Goal: Task Accomplishment & Management: Manage account settings

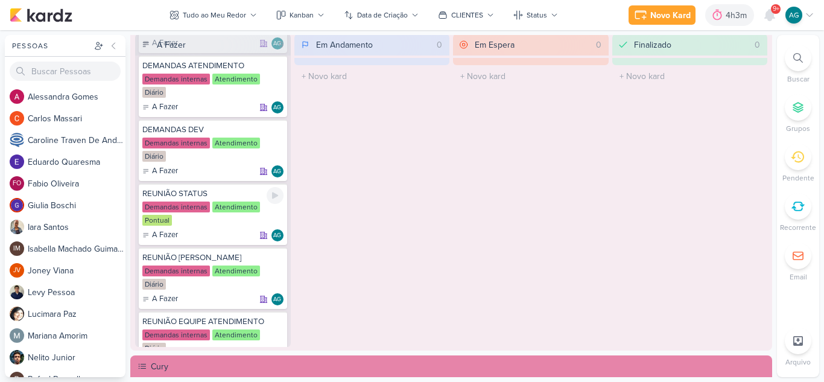
scroll to position [74, 0]
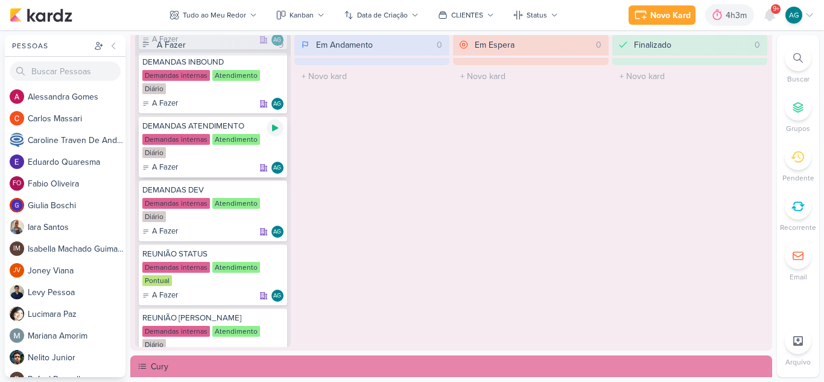
click at [279, 130] on div at bounding box center [275, 127] width 17 height 17
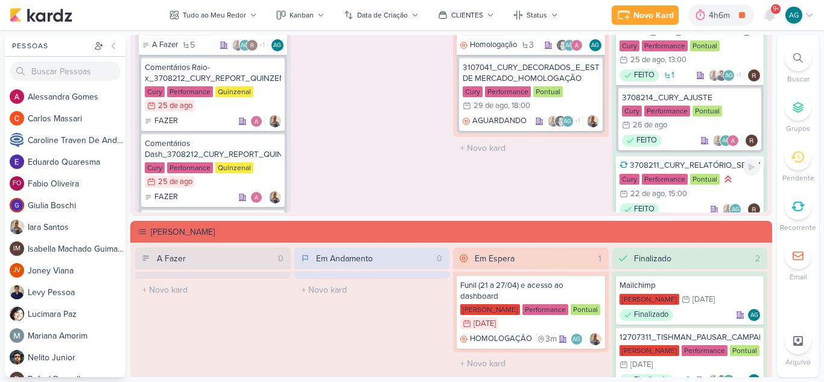
scroll to position [108, 0]
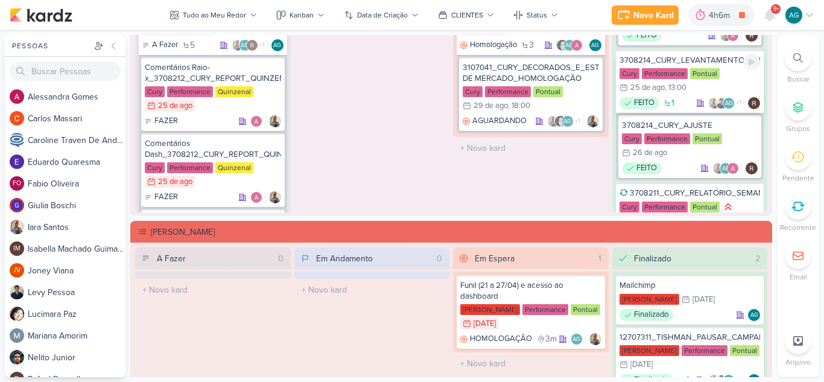
click at [672, 61] on div "3708214_CURY_LEVANTAMENTO_PERFORMANCE_CRIATIVOS_1A_EDICAO_SP" at bounding box center [690, 60] width 141 height 11
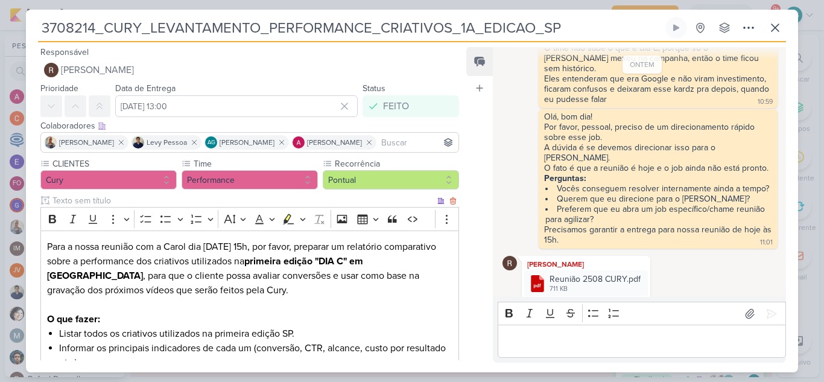
scroll to position [160, 0]
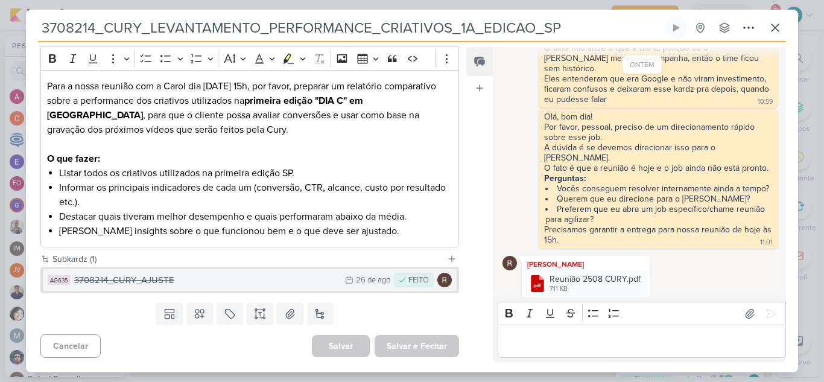
click at [158, 287] on div "3708214_CURY_AJUSTE" at bounding box center [206, 280] width 265 height 14
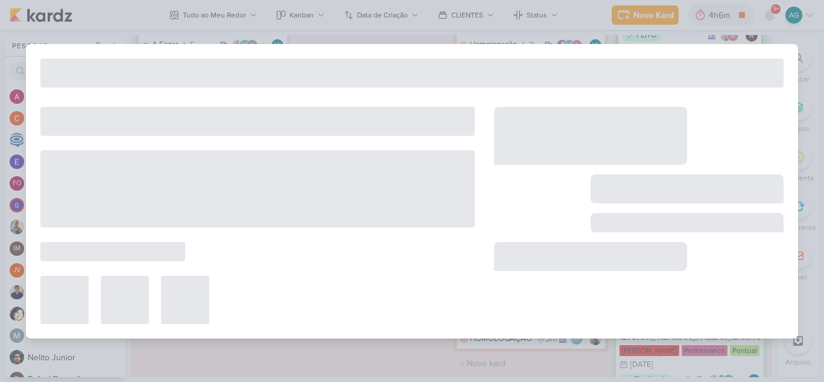
type input "3708214_CURY_AJUSTE"
type input "[DATE] 23:59"
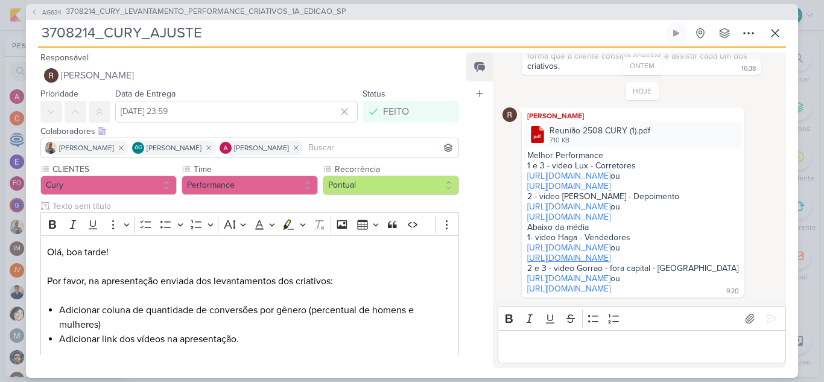
scroll to position [124, 0]
drag, startPoint x: 635, startPoint y: 183, endPoint x: 520, endPoint y: 135, distance: 124.1
click at [520, 135] on div "[PERSON_NAME] .cls-1 {fill: #cb0606;} .cls-1, .cls-2, .cls-3 {fill-rule: evenod…" at bounding box center [643, 202] width 280 height 190
copy span "[URL][DOMAIN_NAME] ou [URL][DOMAIN_NAME]"
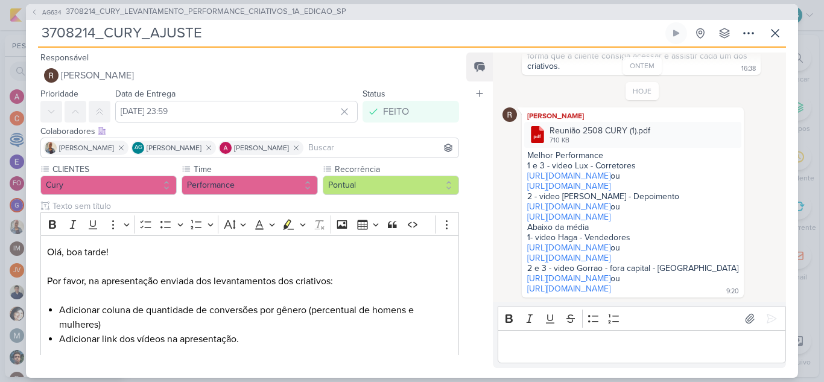
drag, startPoint x: 662, startPoint y: 258, endPoint x: 521, endPoint y: 207, distance: 150.6
click at [521, 207] on div "[PERSON_NAME] .cls-1 {fill: #cb0606;} .cls-1, .cls-2, .cls-3 {fill-rule: evenod…" at bounding box center [643, 202] width 280 height 190
copy span "[URL][DOMAIN_NAME] ou [URL][DOMAIN_NAME]"
drag, startPoint x: 693, startPoint y: 218, endPoint x: 502, endPoint y: 169, distance: 196.8
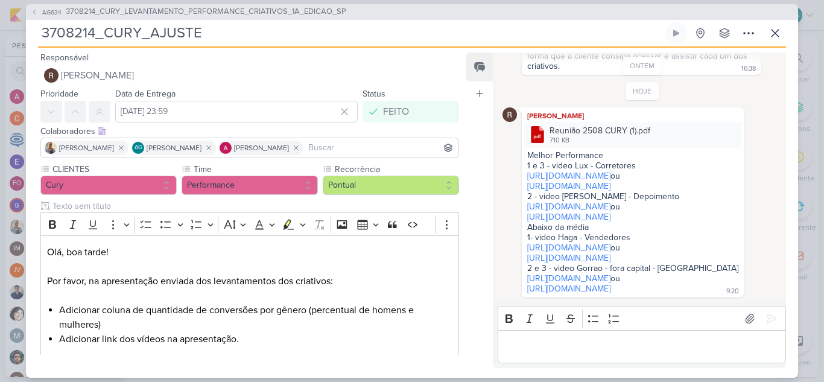
click at [503, 169] on div "[PERSON_NAME] .cls-1 {fill: #cb0606;} .cls-1, .cls-2, .cls-3 {fill-rule: evenod…" at bounding box center [643, 202] width 280 height 190
copy span "[URL][DOMAIN_NAME] ou [URL][DOMAIN_NAME]"
drag, startPoint x: 712, startPoint y: 290, endPoint x: 527, endPoint y: 239, distance: 192.0
click at [527, 239] on div "Melhor Performance 1 e 3 - video Lux - Corretores [URL][DOMAIN_NAME] ou [URL][D…" at bounding box center [632, 222] width 217 height 145
copy div "[URL][DOMAIN_NAME] ou [URL][DOMAIN_NAME]"
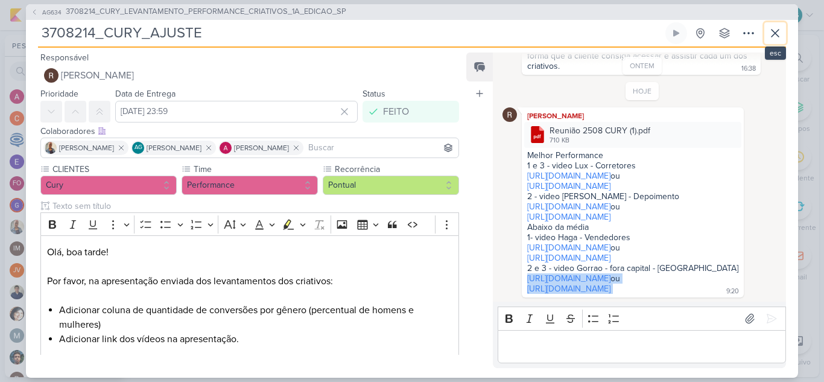
click at [778, 36] on icon at bounding box center [775, 33] width 14 height 14
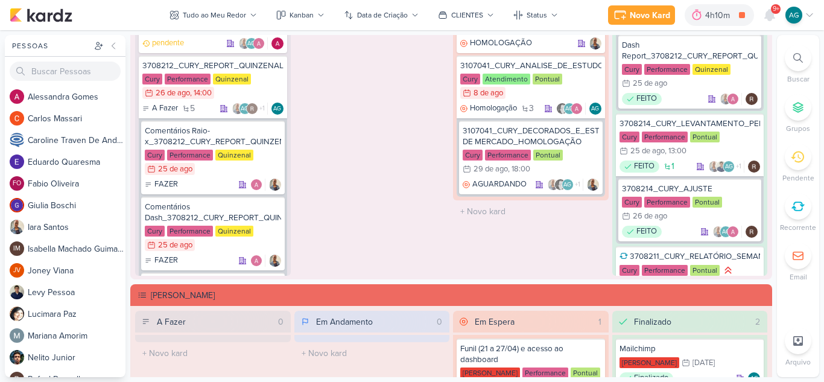
scroll to position [965, 0]
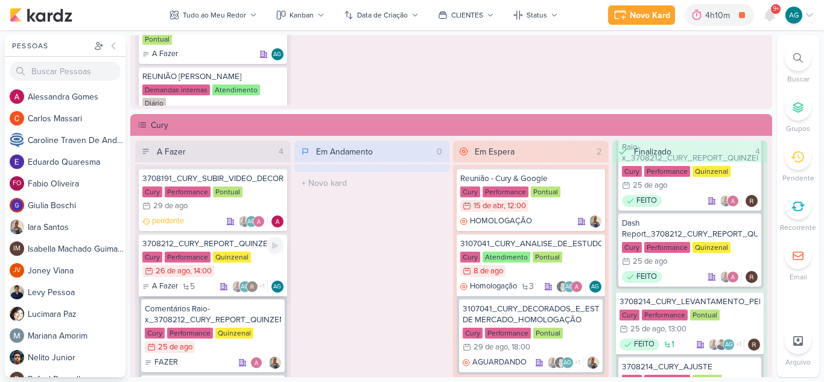
click at [230, 243] on div "3708212_CURY_REPORT_QUINZENAL_26.08" at bounding box center [212, 243] width 141 height 11
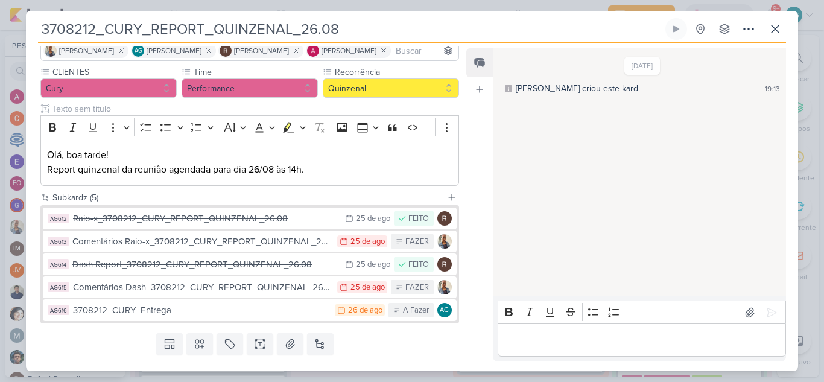
scroll to position [121, 0]
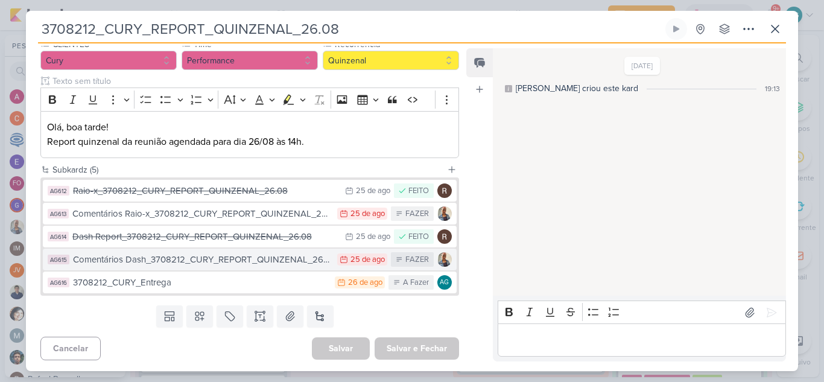
click at [240, 262] on div "Comentários Dash_3708212_CURY_REPORT_QUINZENAL_26.08" at bounding box center [202, 260] width 258 height 14
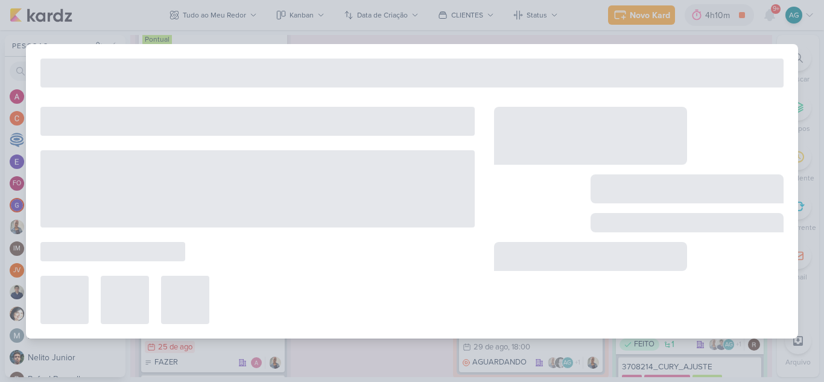
type input "Comentários Dash_3708212_CURY_REPORT_QUINZENAL_26.08"
type input "[DATE] 23:59"
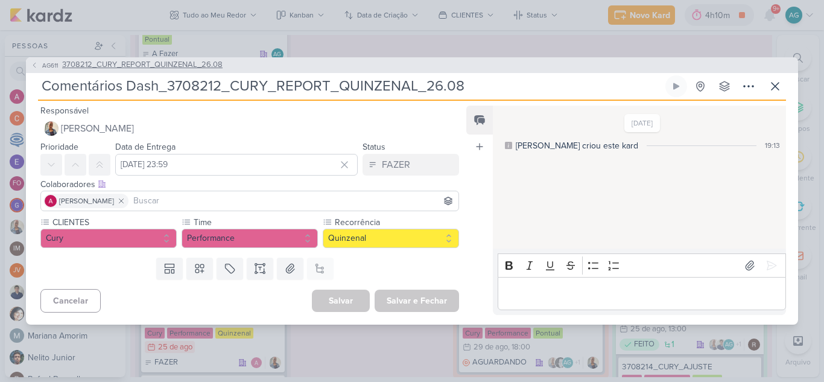
click at [158, 68] on span "3708212_CURY_REPORT_QUINZENAL_26.08" at bounding box center [142, 65] width 160 height 12
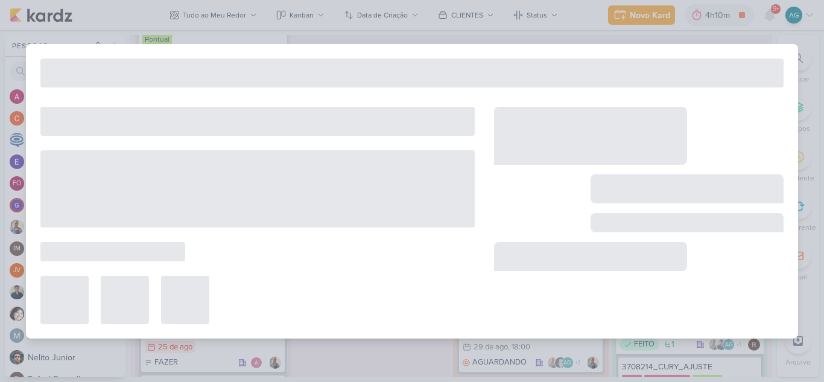
type input "3708212_CURY_REPORT_QUINZENAL_26.08"
type input "[DATE] 14:00"
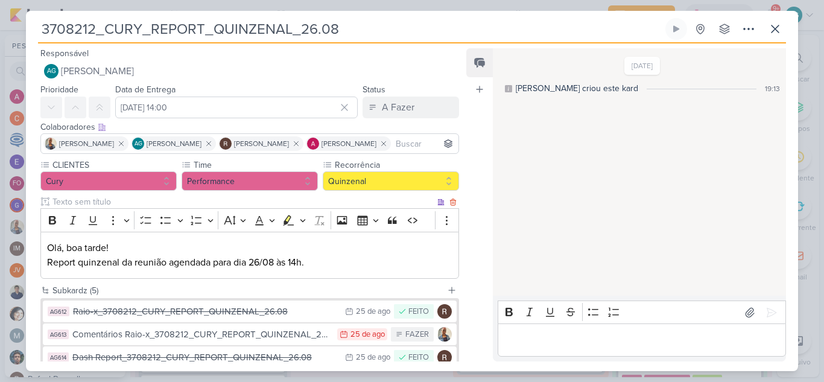
scroll to position [60, 0]
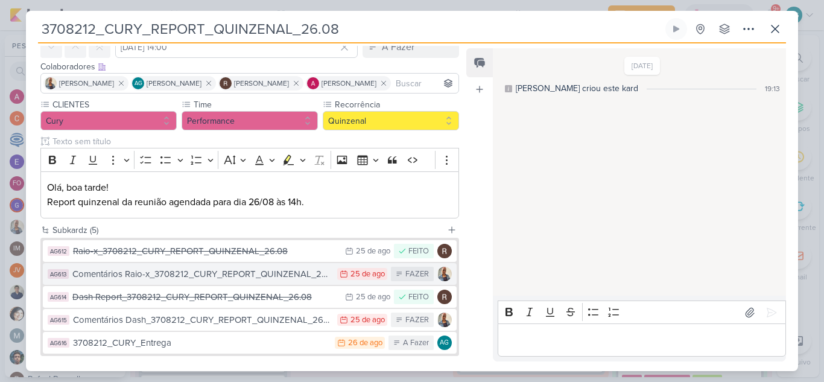
click at [234, 276] on div "Comentários Raio-x_3708212_CURY_REPORT_QUINZENAL_26.08" at bounding box center [201, 274] width 259 height 14
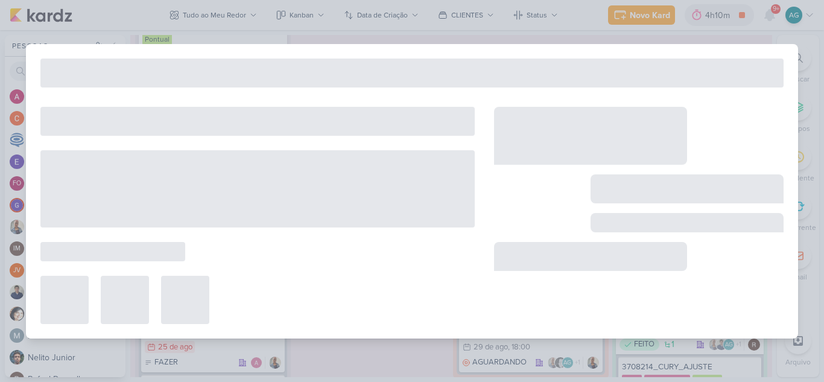
type input "Comentários Raio-x_3708212_CURY_REPORT_QUINZENAL_26.08"
type input "[DATE] 23:59"
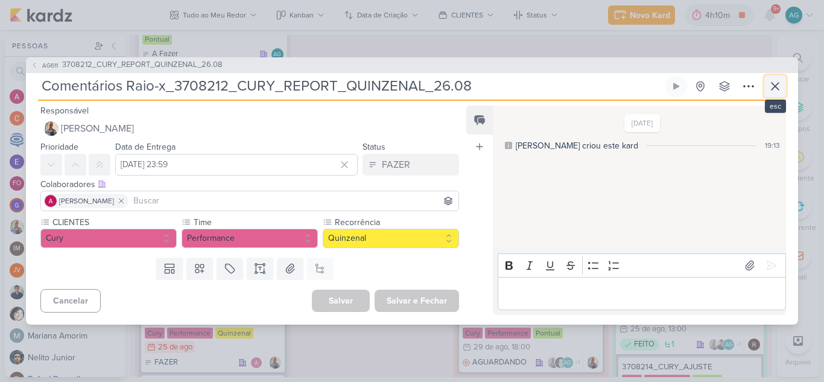
click at [776, 84] on icon at bounding box center [775, 86] width 14 height 14
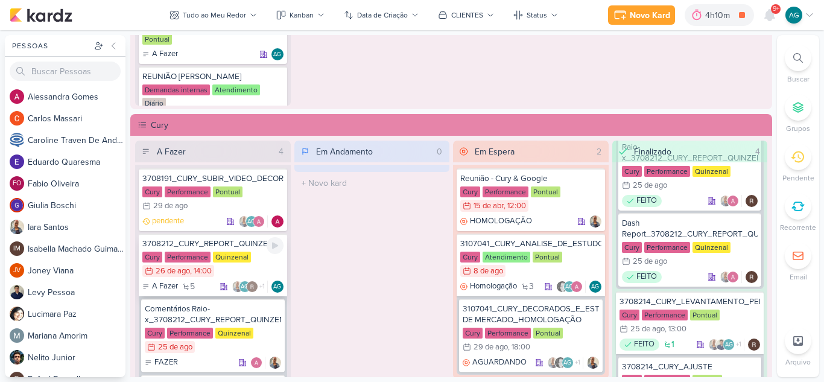
click at [224, 243] on div "3708212_CURY_REPORT_QUINZENAL_26.08" at bounding box center [212, 243] width 141 height 11
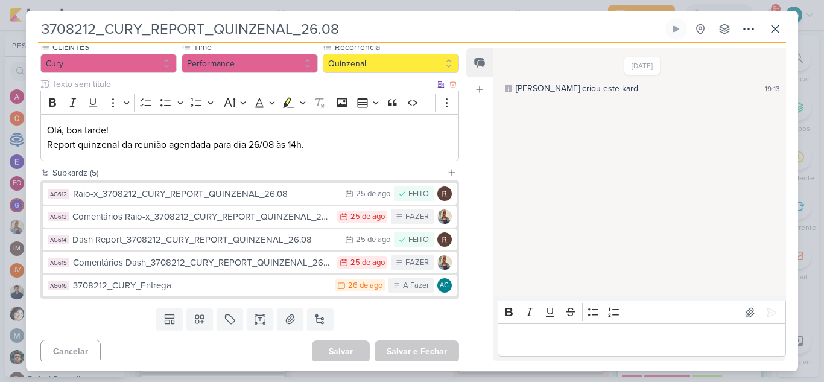
scroll to position [122, 0]
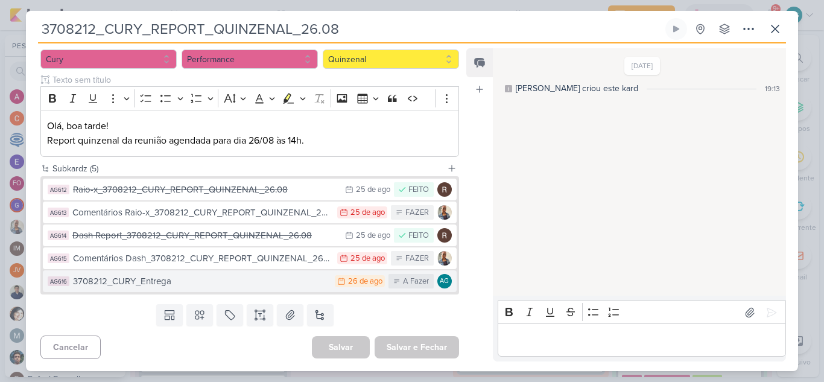
click at [205, 282] on div "3708212_CURY_Entrega" at bounding box center [201, 282] width 256 height 14
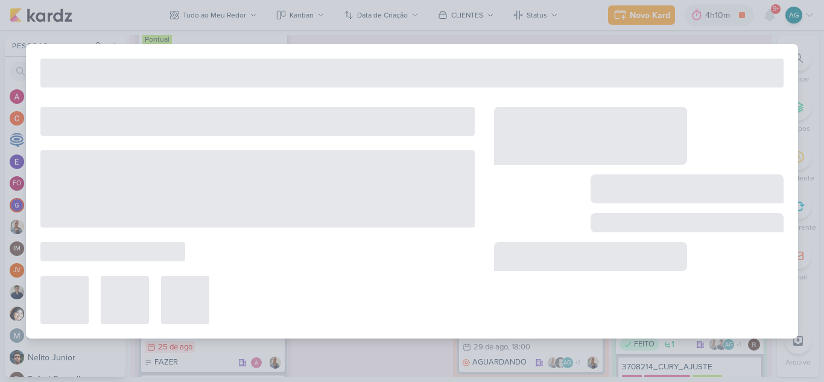
type input "3708212_CURY_Entrega"
type input "[DATE] 23:59"
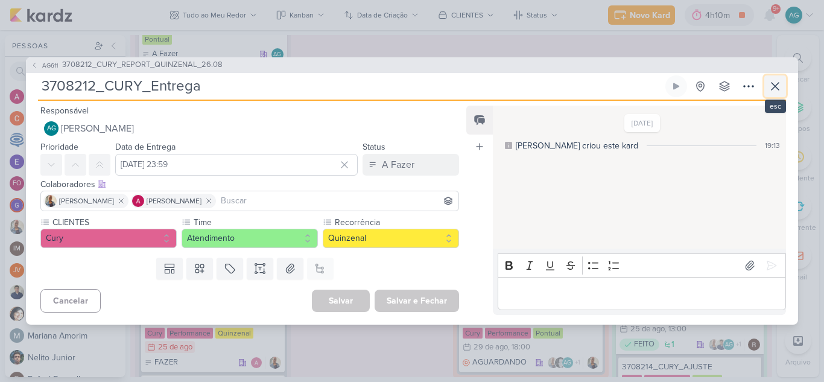
click at [781, 87] on icon at bounding box center [775, 86] width 14 height 14
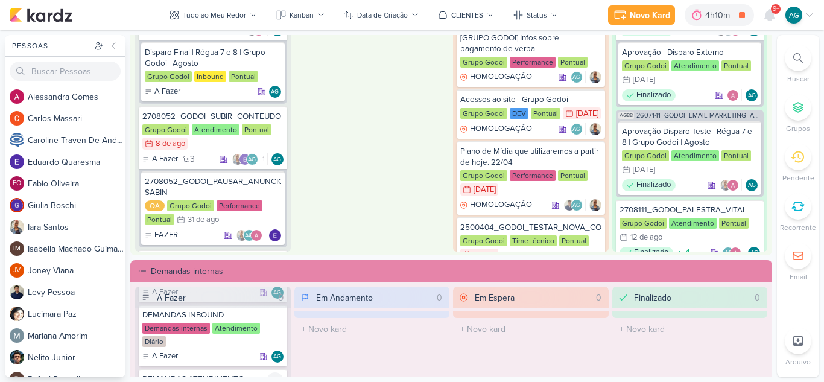
scroll to position [302, 0]
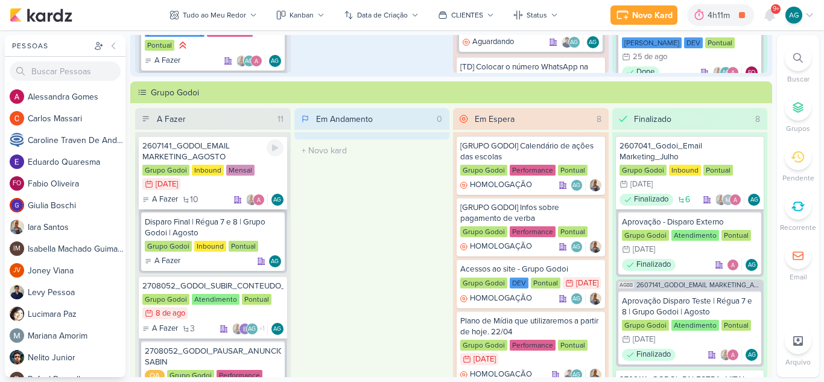
click at [218, 152] on div "2607141_GODOI_EMAIL MARKETING_AGOSTO" at bounding box center [212, 152] width 141 height 22
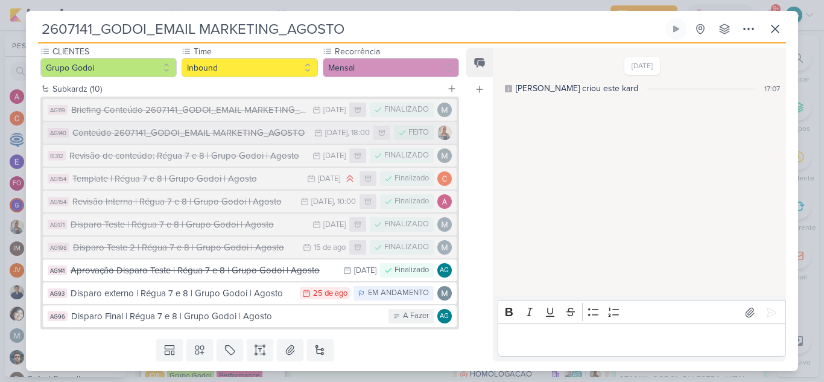
scroll to position [121, 0]
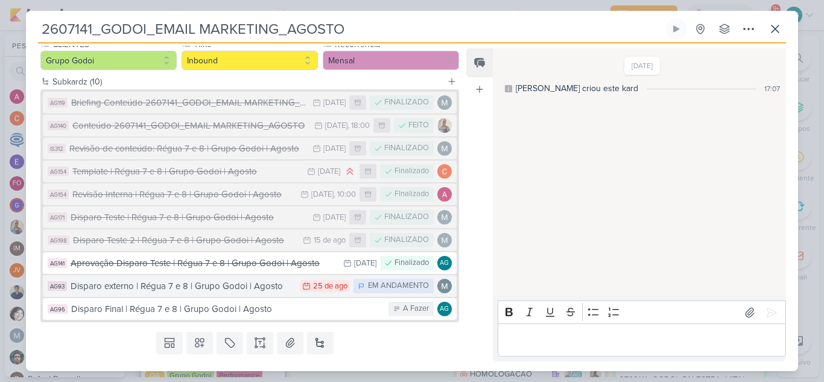
click at [189, 286] on div "Disparo externo | Régua 7 e 8 | Grupo Godoi | Agosto" at bounding box center [182, 286] width 223 height 14
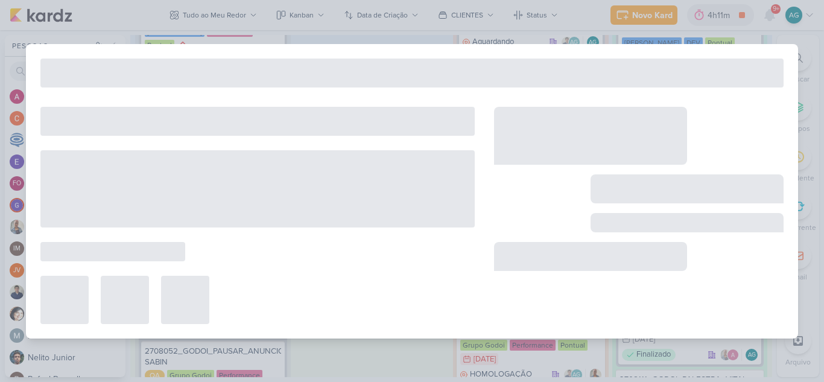
type input "Disparo externo | Régua 7 e 8 | Grupo Godoi | Agosto"
type input "[DATE] 23:59"
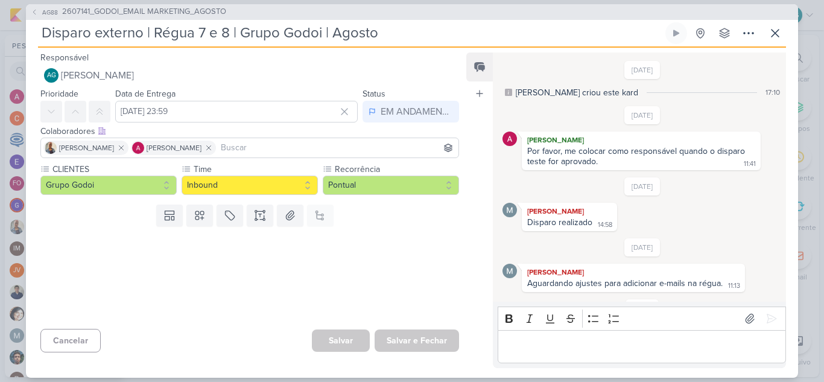
scroll to position [195, 0]
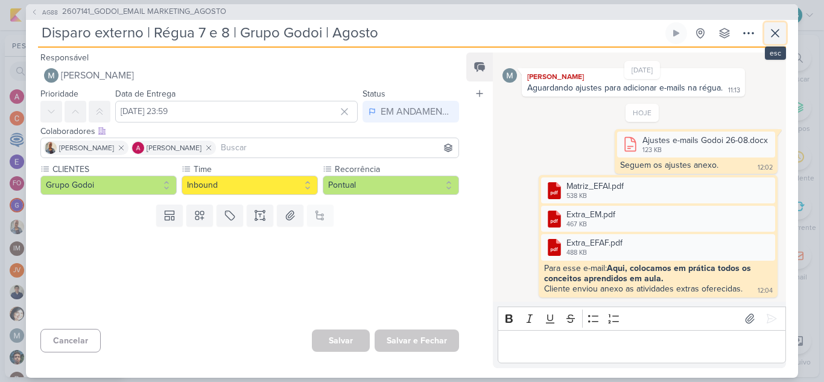
click at [771, 31] on icon at bounding box center [775, 33] width 14 height 14
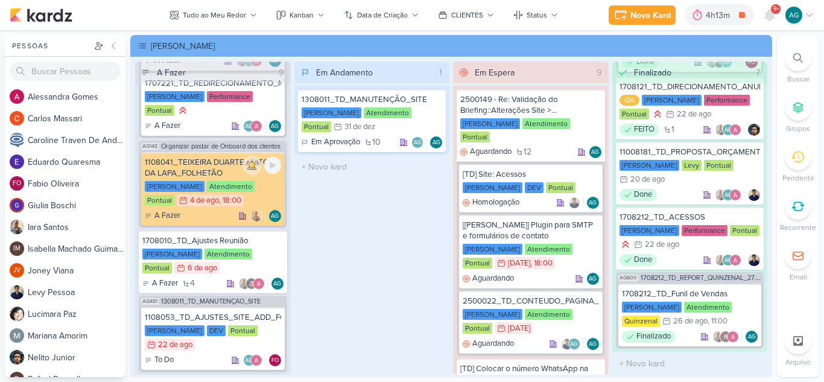
scroll to position [362, 0]
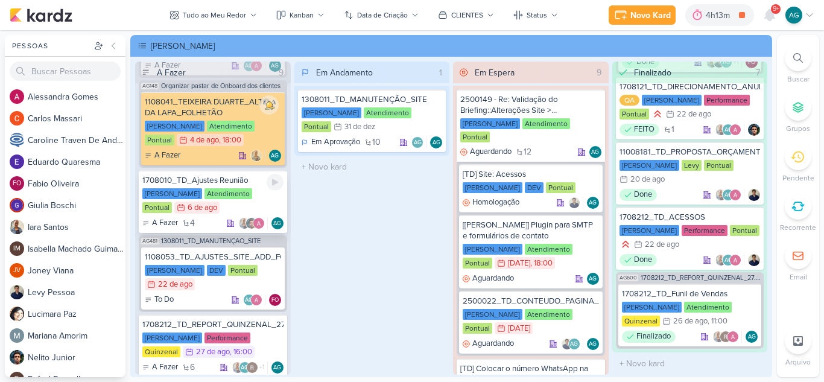
click at [233, 179] on div "1708010_TD_Ajustes Reunião" at bounding box center [212, 180] width 141 height 11
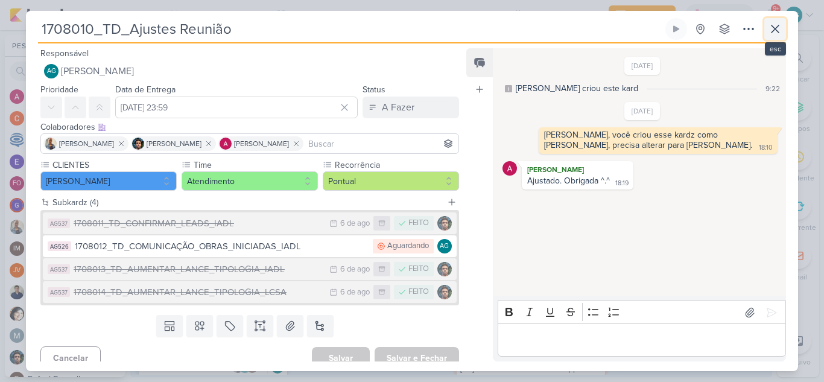
click at [775, 29] on icon at bounding box center [775, 28] width 7 height 7
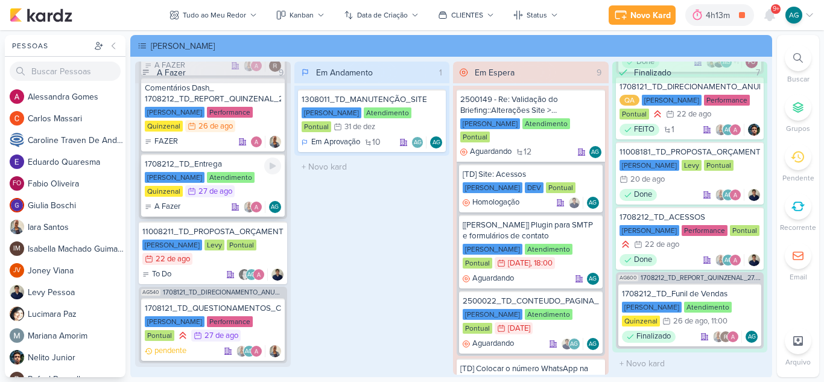
scroll to position [905, 0]
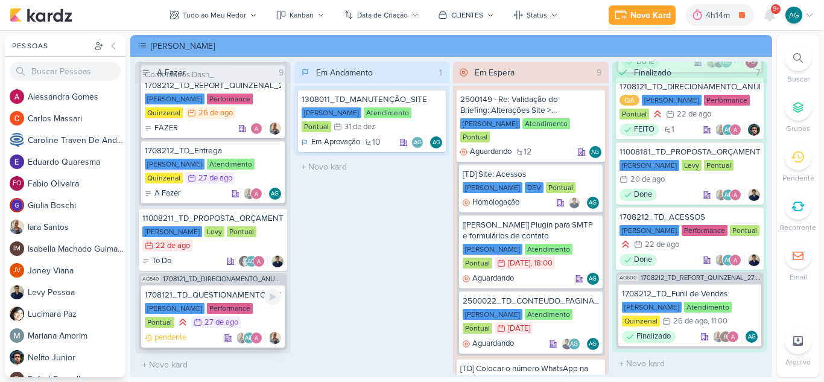
click at [214, 291] on div "1708121_TD_QUESTIONAMENTOS_CLIENTE" at bounding box center [213, 295] width 136 height 11
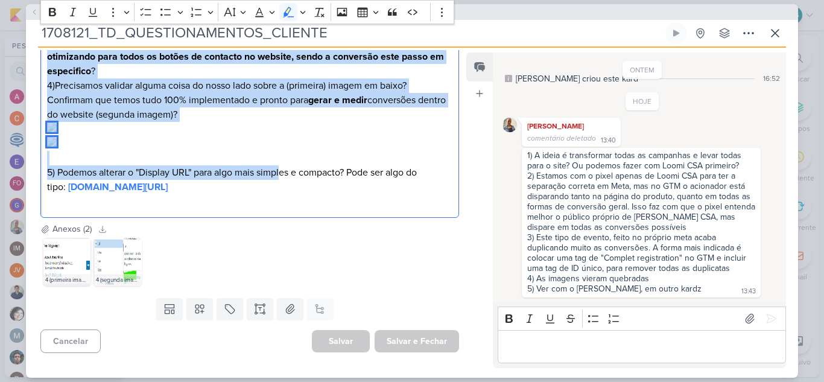
scroll to position [603, 0]
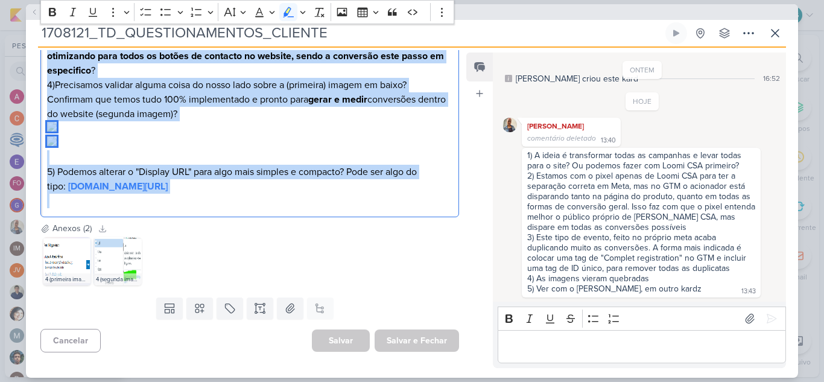
drag, startPoint x: 47, startPoint y: 170, endPoint x: 270, endPoint y: 286, distance: 251.2
click at [273, 208] on p "5) Podemos alterar o "Display URL" para algo mais simples e compacto? Pode ser …" at bounding box center [249, 179] width 405 height 58
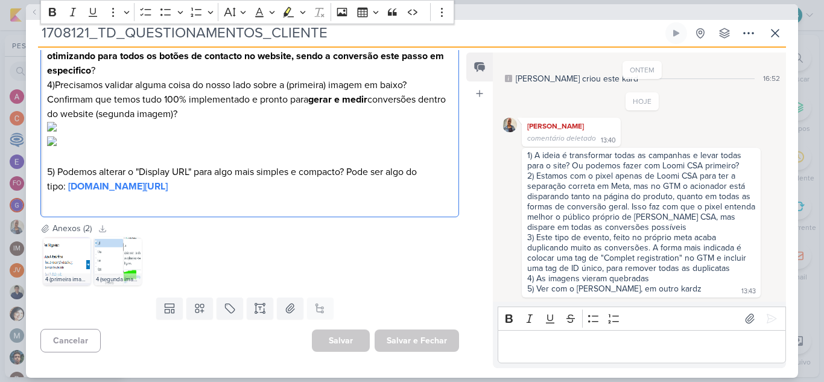
click at [617, 349] on p "Editor editing area: main" at bounding box center [642, 346] width 276 height 14
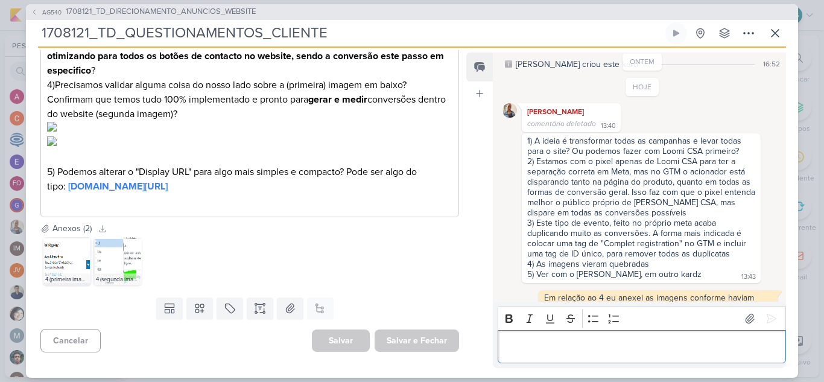
scroll to position [48, 0]
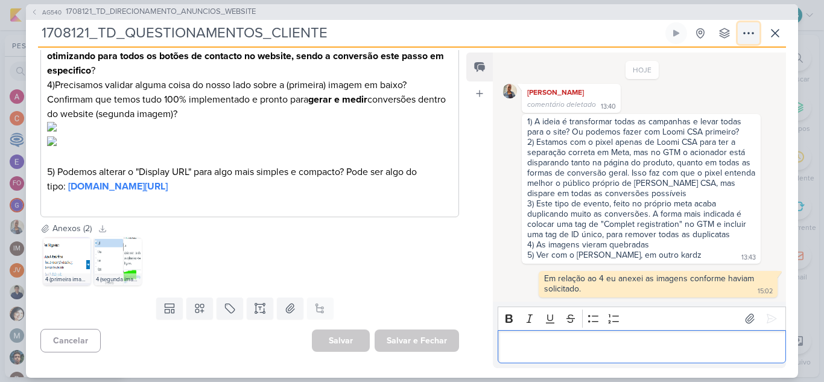
click at [751, 34] on icon at bounding box center [748, 33] width 14 height 14
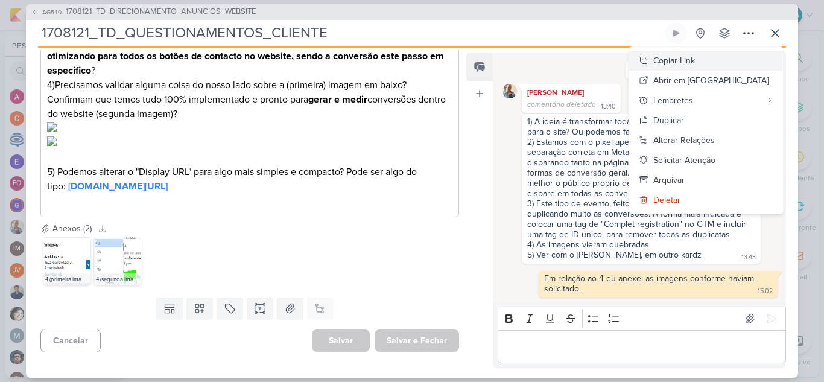
click at [695, 63] on div "Copiar Link" at bounding box center [674, 60] width 42 height 13
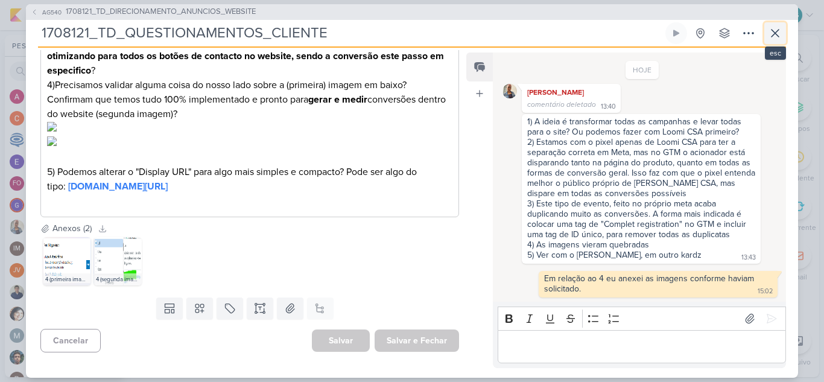
click at [775, 30] on icon at bounding box center [775, 33] width 14 height 14
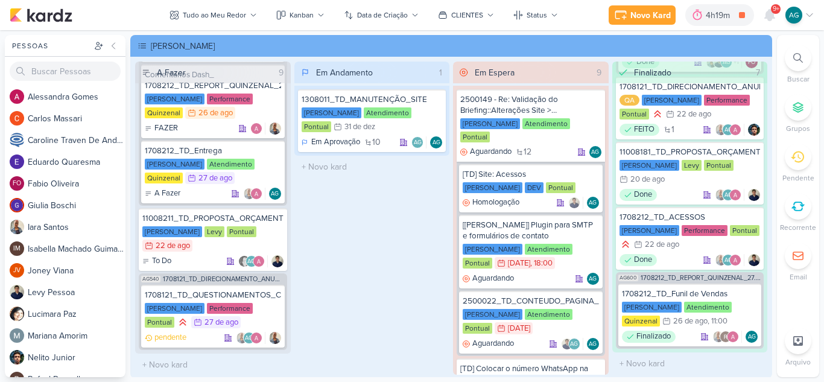
click at [773, 9] on span "9+" at bounding box center [776, 9] width 7 height 10
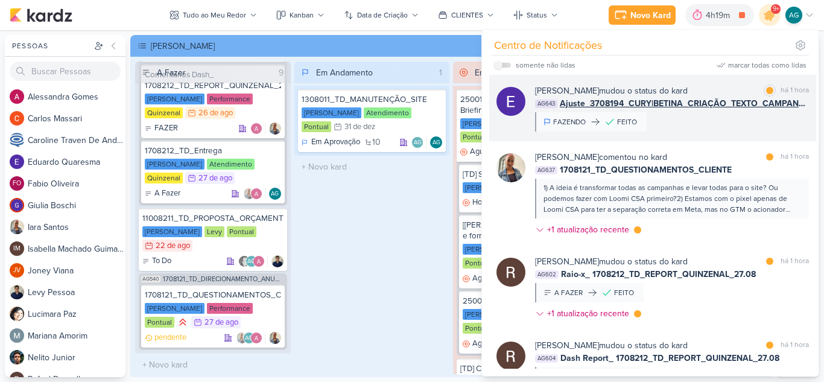
click at [685, 124] on div "[PERSON_NAME] mudou o status do kard marcar como lida há 1 hora AG643 Ajuste_37…" at bounding box center [672, 107] width 274 height 47
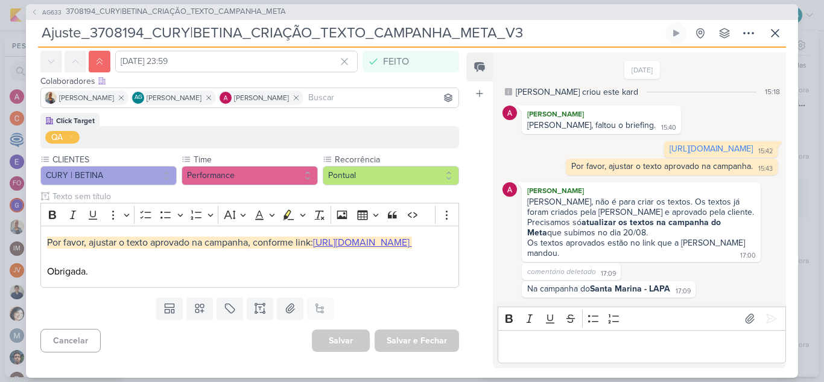
scroll to position [0, 0]
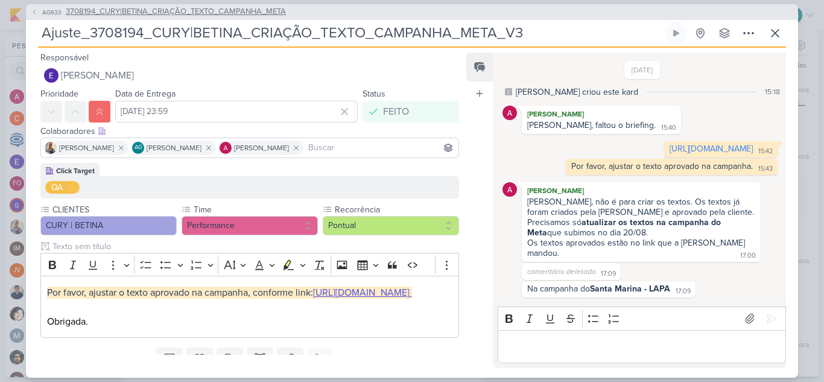
click at [177, 15] on span "3708194_CURY|BETINA_CRIAÇÃO_TEXTO_CAMPANHA_META" at bounding box center [176, 12] width 220 height 12
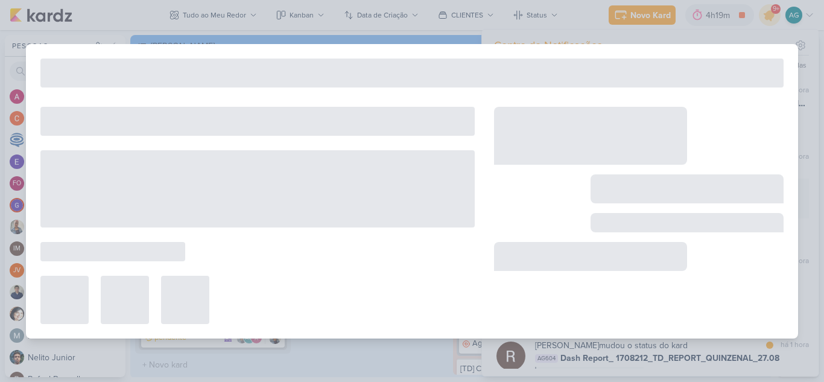
type input "3708194_CURY|BETINA_CRIAÇÃO_TEXTO_CAMPANHA_META"
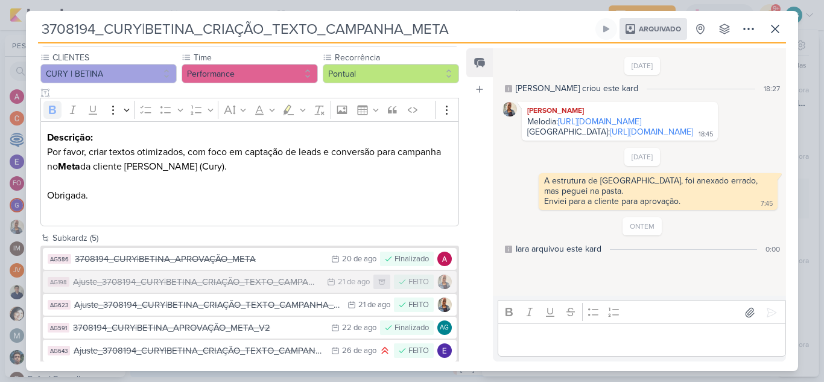
scroll to position [122, 0]
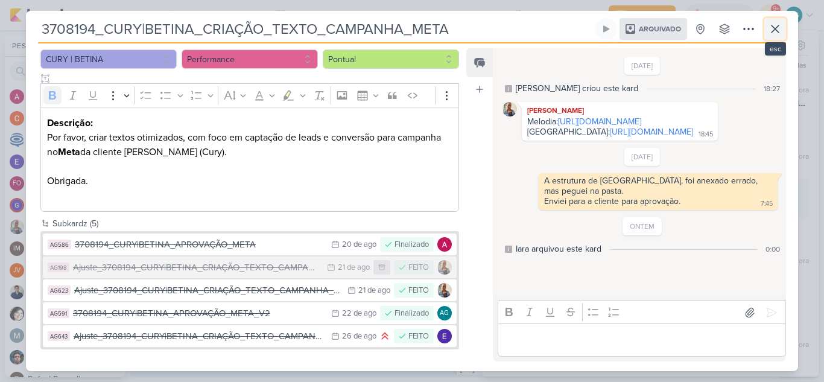
click at [777, 24] on icon at bounding box center [775, 29] width 14 height 14
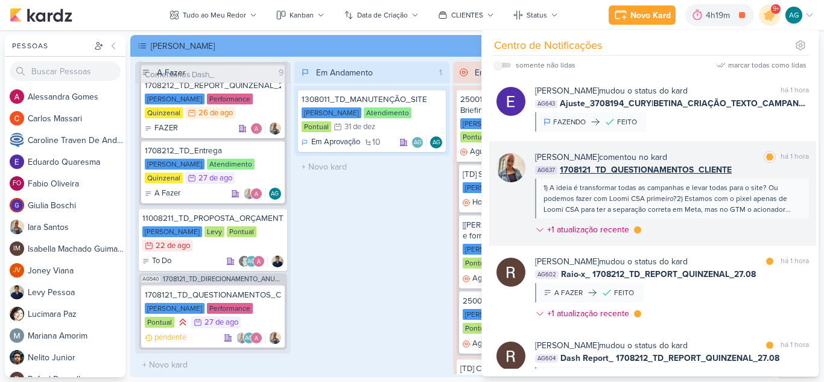
click at [693, 197] on div "1) A ideia é transformar todas as campanhas e levar todas para o site? Ou podem…" at bounding box center [672, 198] width 256 height 33
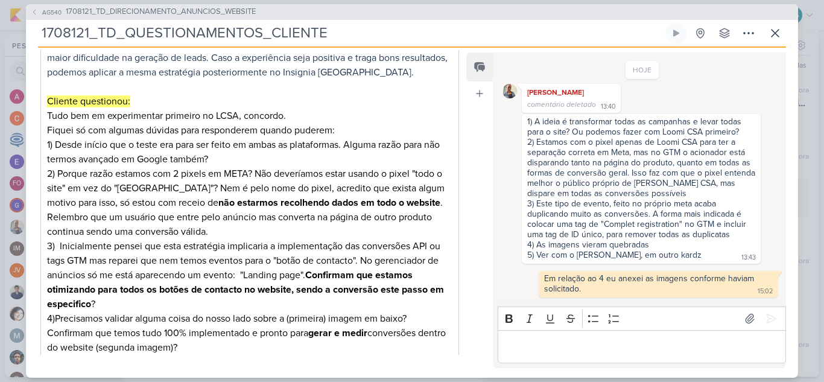
scroll to position [422, 0]
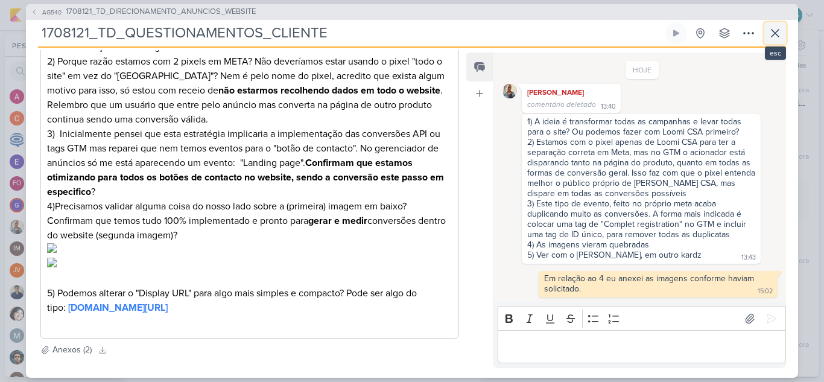
click at [782, 39] on icon at bounding box center [775, 33] width 14 height 14
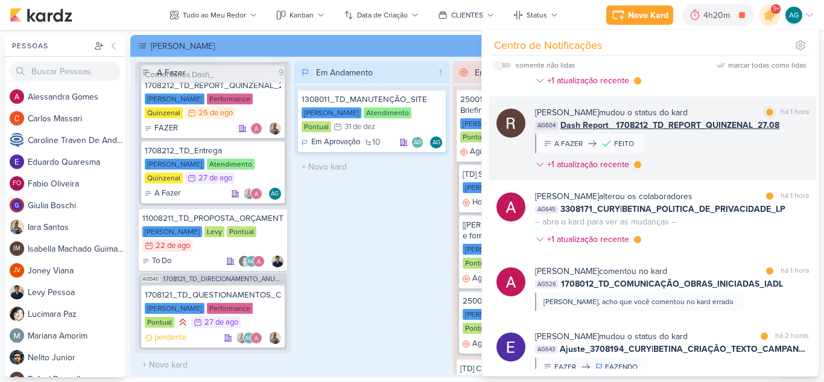
scroll to position [241, 0]
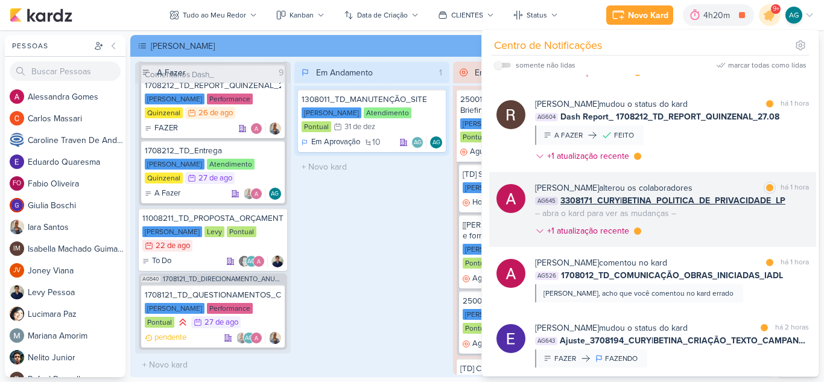
click at [717, 221] on div "[PERSON_NAME] alterou os colaboradores marcar como lida há 1 hora AG645 3308171…" at bounding box center [672, 212] width 274 height 60
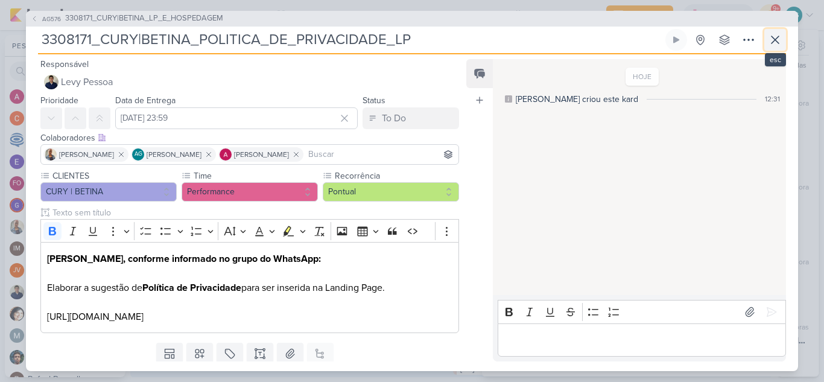
click at [779, 43] on icon at bounding box center [775, 39] width 7 height 7
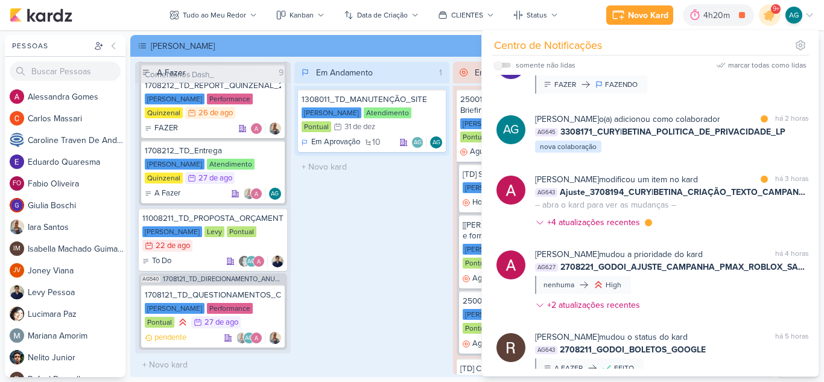
scroll to position [533, 0]
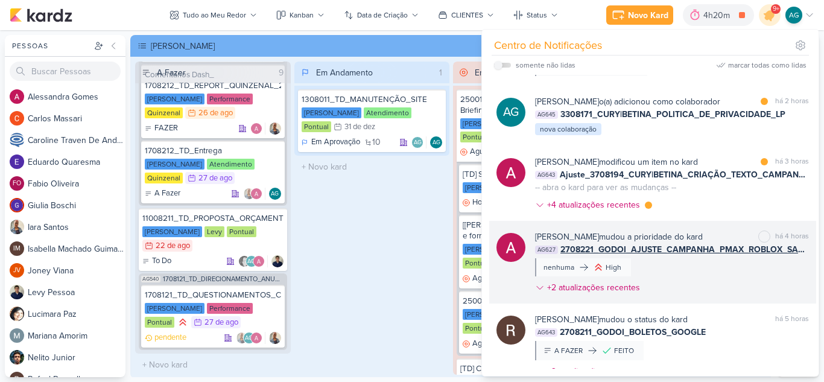
click at [733, 275] on div "[PERSON_NAME] mudou a prioridade do kard marcar como não lida há 4 horas AG627 …" at bounding box center [672, 264] width 274 height 68
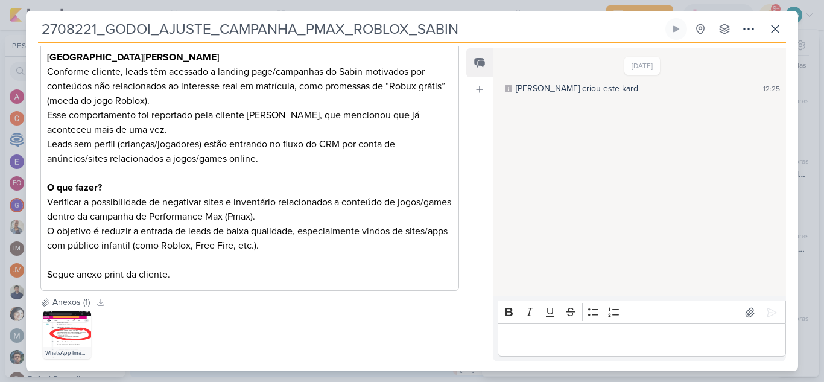
scroll to position [241, 0]
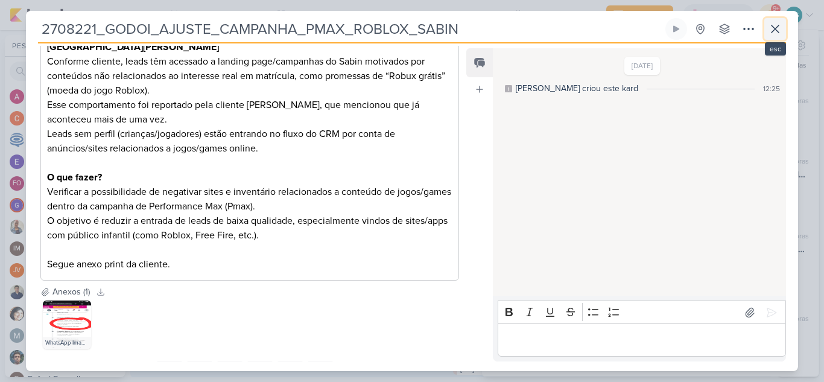
click at [779, 28] on icon at bounding box center [775, 29] width 14 height 14
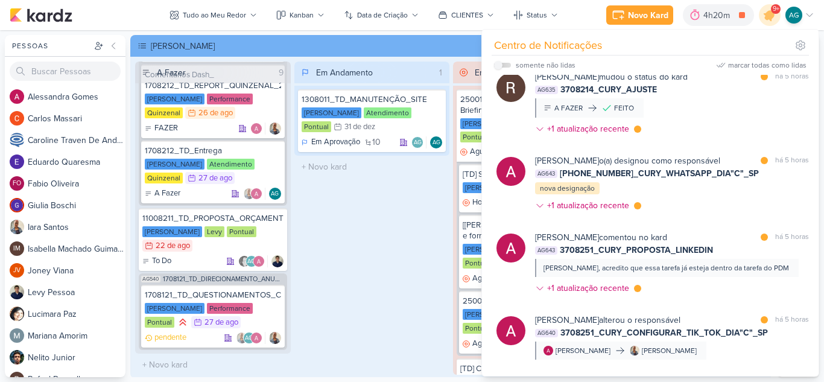
scroll to position [860, 0]
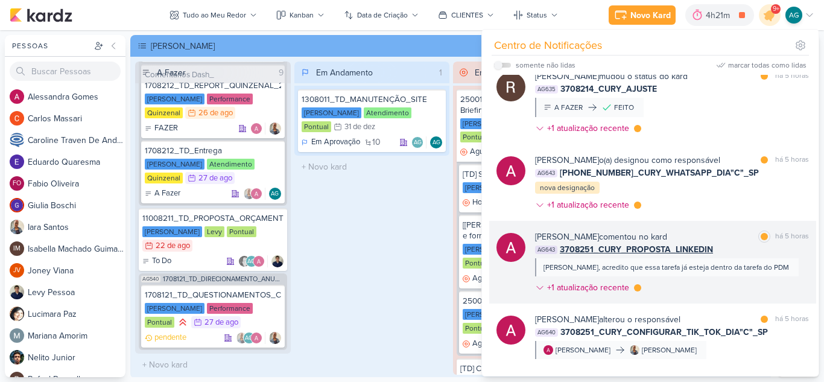
click at [741, 279] on div "[PERSON_NAME] comentou no kard marcar como lida há 5 horas AG643 3708251_CURY_P…" at bounding box center [672, 264] width 274 height 68
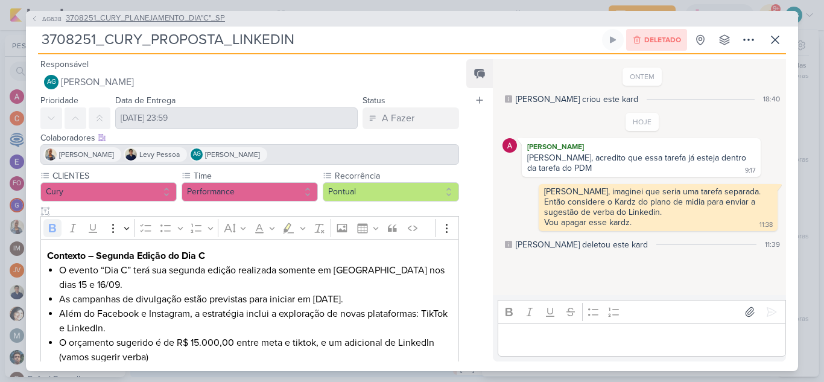
click at [209, 17] on span "3708251_CURY_PLANEJAMENTO_DIA"C"_SP" at bounding box center [145, 19] width 159 height 12
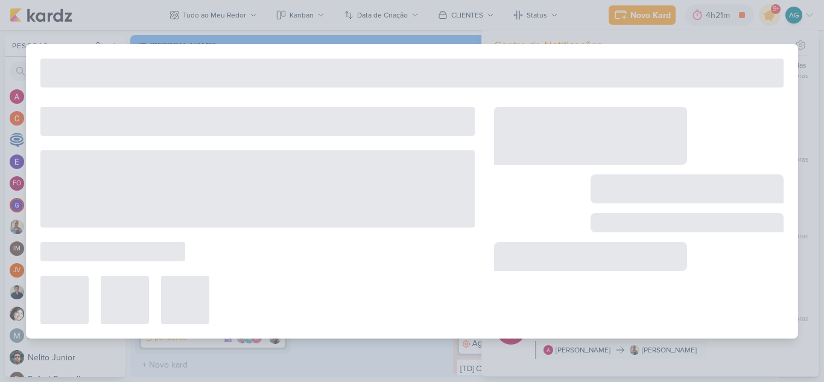
type input "3708251_CURY_PLANEJAMENTO_DIA"C"_SP"
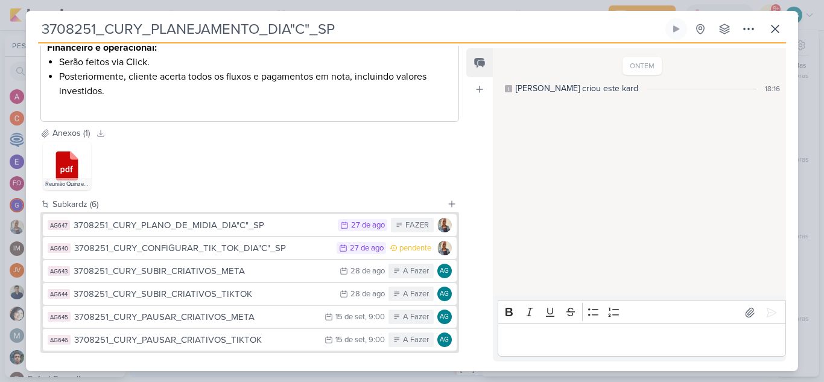
scroll to position [784, 0]
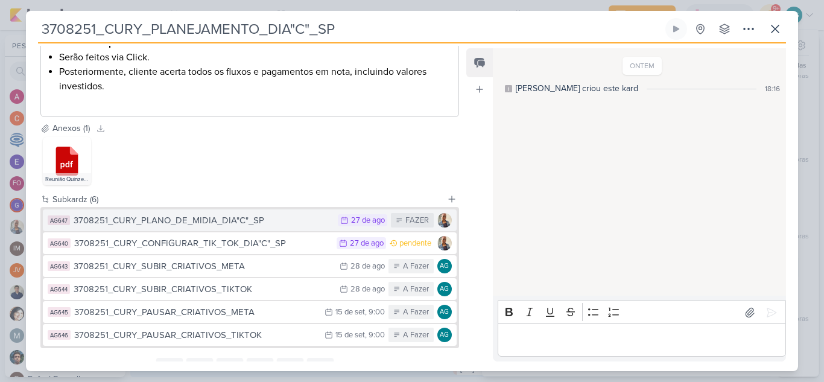
click at [273, 226] on div "3708251_CURY_PLANO_DE_MIDIA_DIA"C"_SP" at bounding box center [203, 221] width 258 height 14
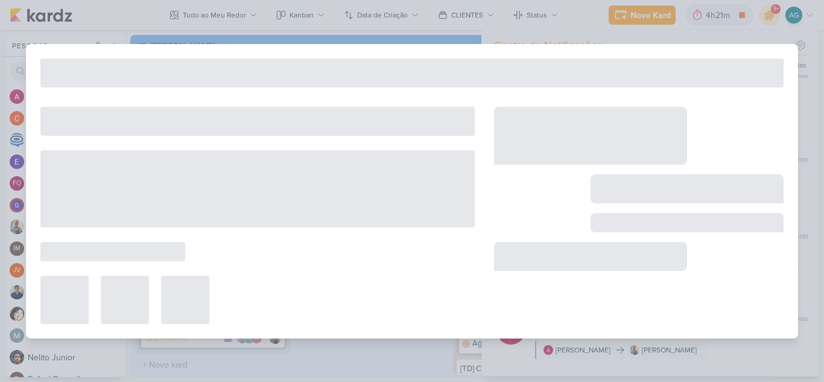
type input "3708251_CURY_PLANO_DE_MIDIA_DIA"C"_SP"
type input "[DATE] 23:59"
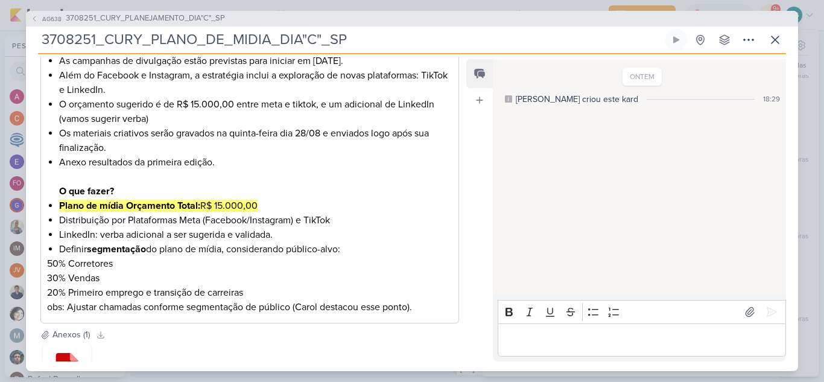
scroll to position [341, 0]
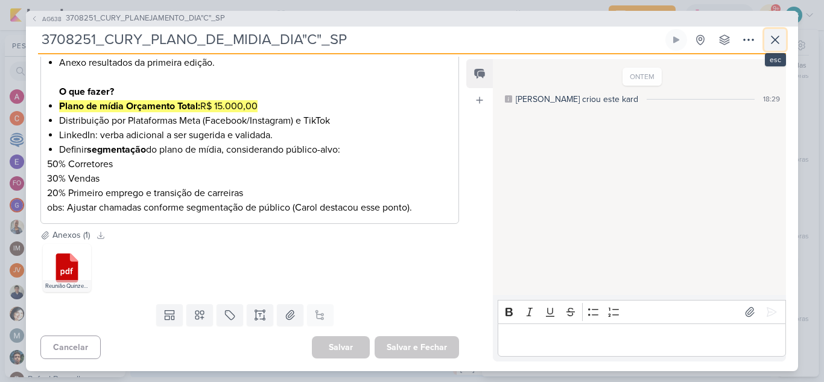
click at [773, 45] on icon at bounding box center [775, 40] width 14 height 14
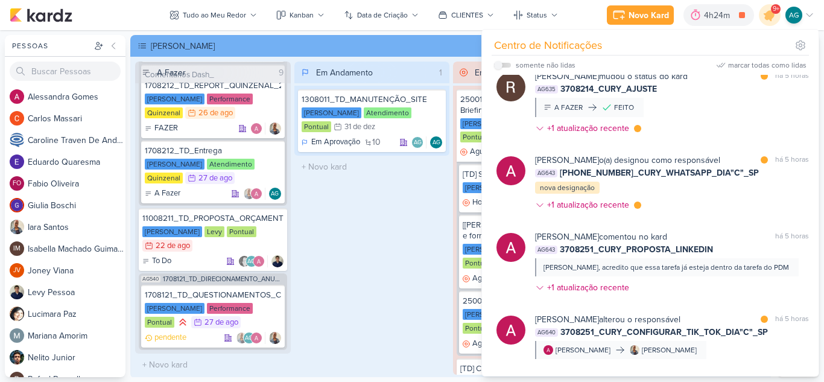
click at [387, 240] on div "Em Andamento 1 1308011_TD_MANUTENÇÃO_SITE [PERSON_NAME] Atendimento Pontual 31/…" at bounding box center [372, 218] width 156 height 313
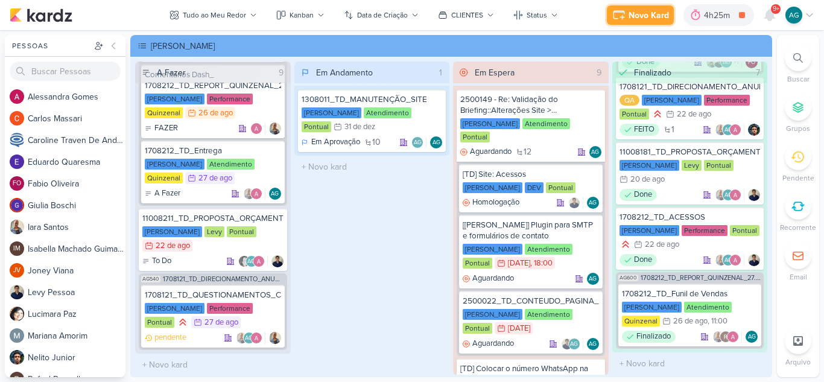
click at [658, 16] on div "Novo Kard" at bounding box center [649, 15] width 40 height 13
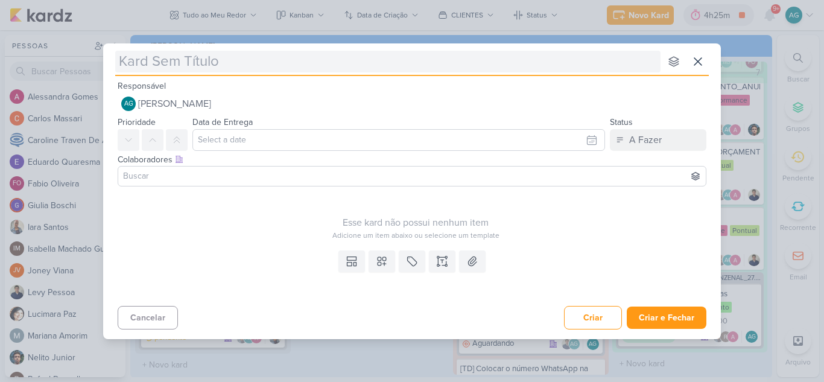
type input "[CURY | BETINA] Primeiras impressões"
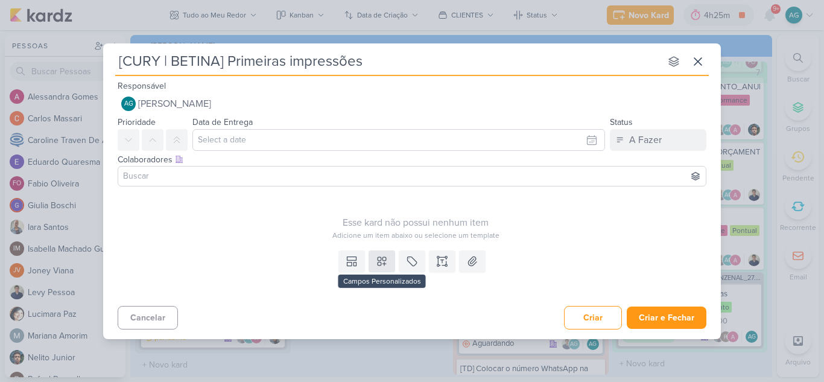
type input "[CURY | BETINA] Primeiras impressões"
click at [393, 260] on button at bounding box center [382, 261] width 27 height 22
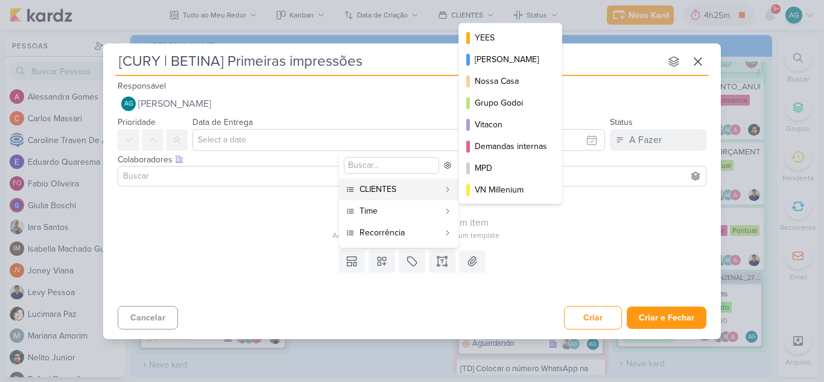
scroll to position [175, 0]
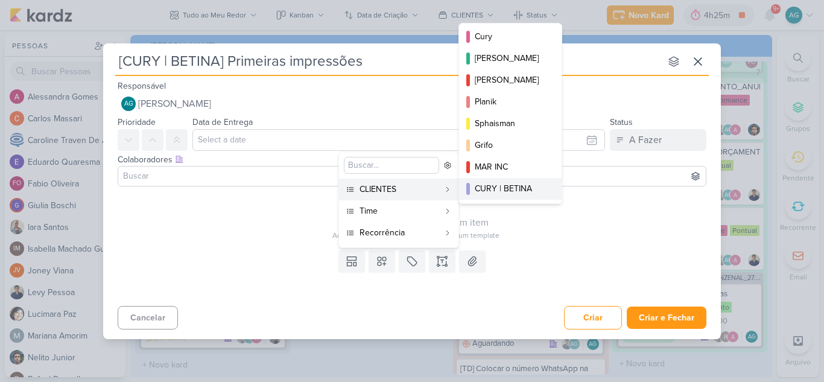
click at [510, 188] on div "CURY | BETINA" at bounding box center [511, 188] width 72 height 13
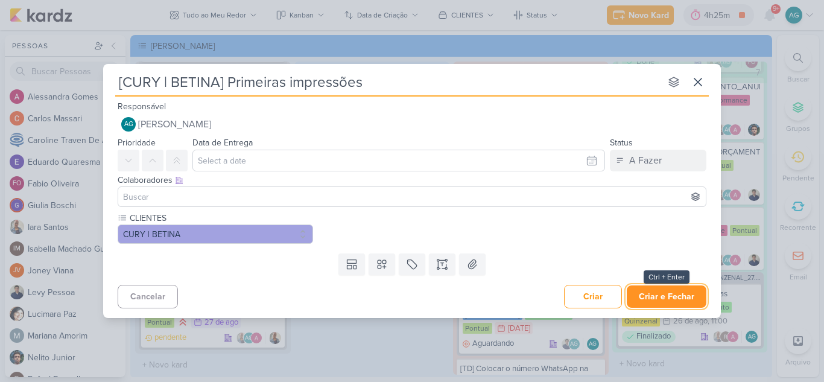
click at [679, 297] on button "Criar e Fechar" at bounding box center [667, 296] width 80 height 22
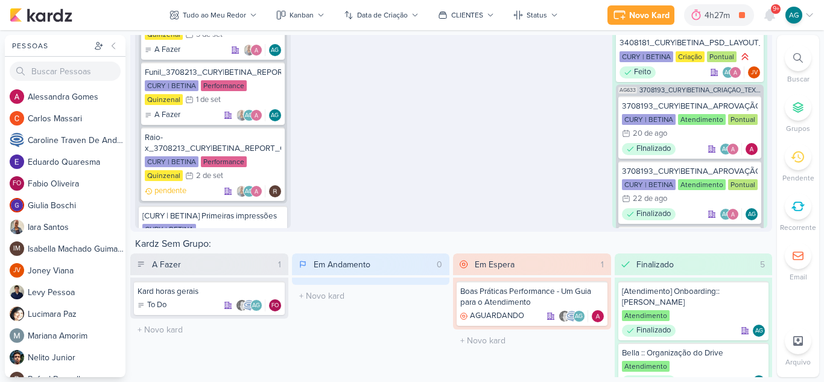
scroll to position [478, 0]
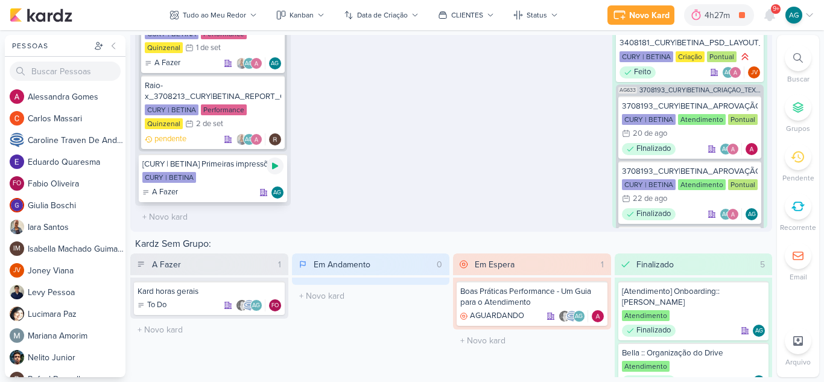
click at [274, 166] on icon at bounding box center [275, 166] width 6 height 7
